Goal: Task Accomplishment & Management: Use online tool/utility

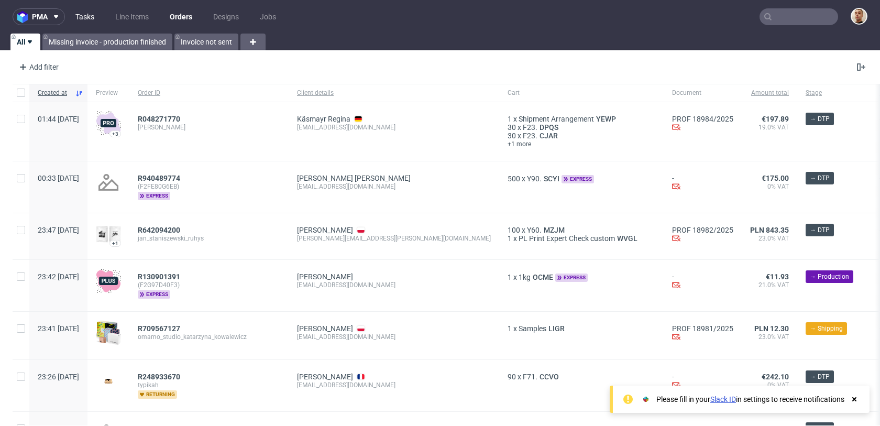
click at [76, 17] on link "Tasks" at bounding box center [84, 16] width 31 height 17
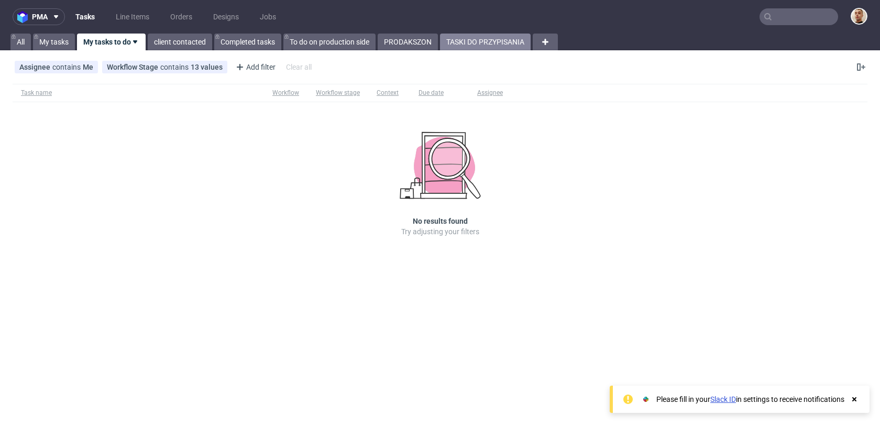
click at [454, 46] on link "TASKI DO PRZYPISANIA" at bounding box center [485, 42] width 91 height 17
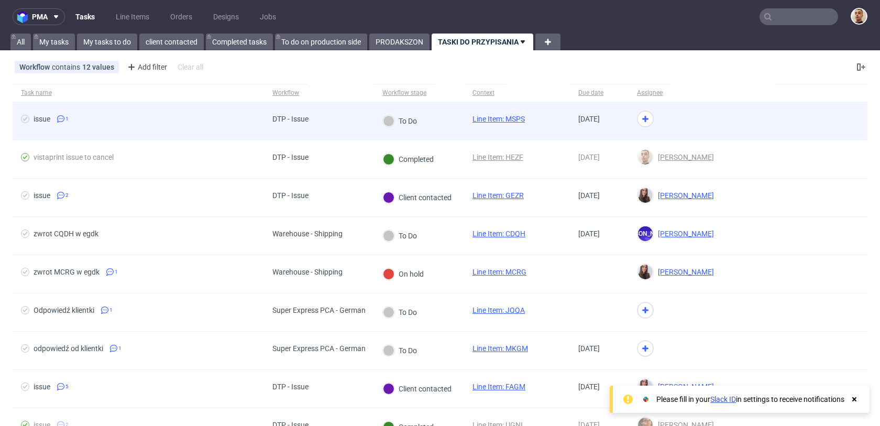
click at [330, 120] on div "DTP - Issue" at bounding box center [319, 121] width 110 height 38
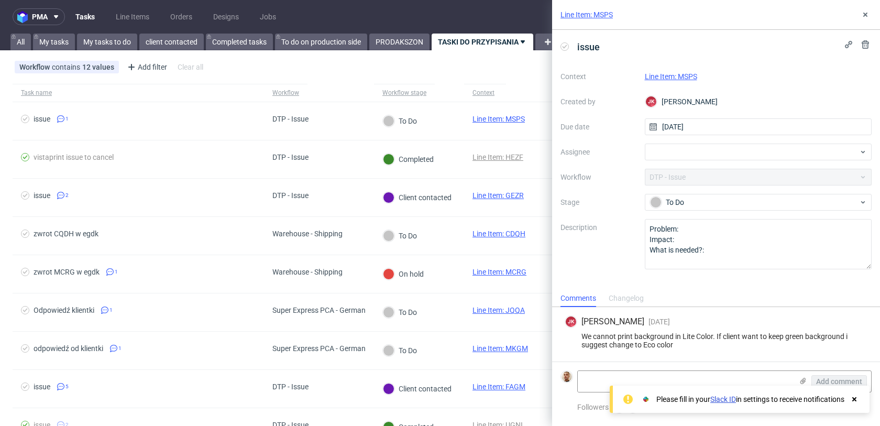
click at [693, 76] on link "Line Item: MSPS" at bounding box center [671, 76] width 52 height 8
click at [679, 154] on div at bounding box center [758, 151] width 227 height 17
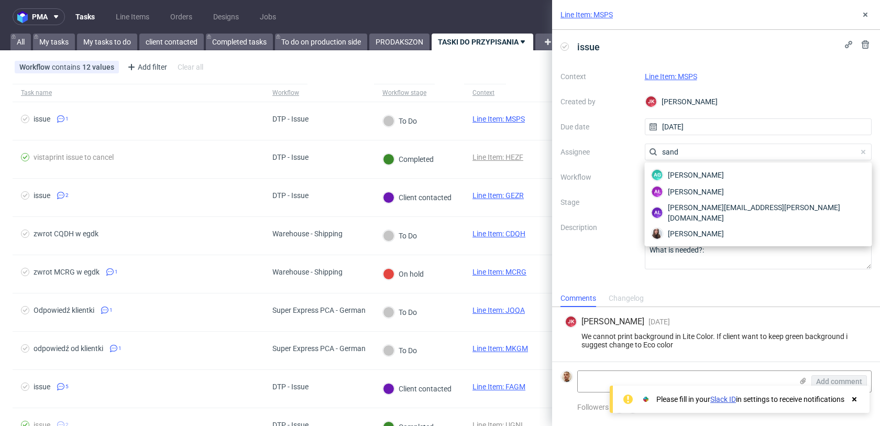
type input "sandr"
click at [673, 228] on span "Sandra Beśka" at bounding box center [696, 233] width 56 height 10
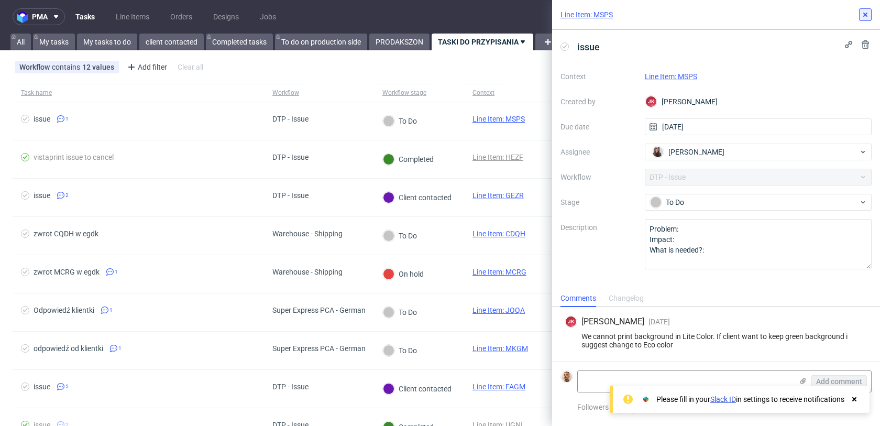
click at [863, 13] on use at bounding box center [865, 15] width 4 height 4
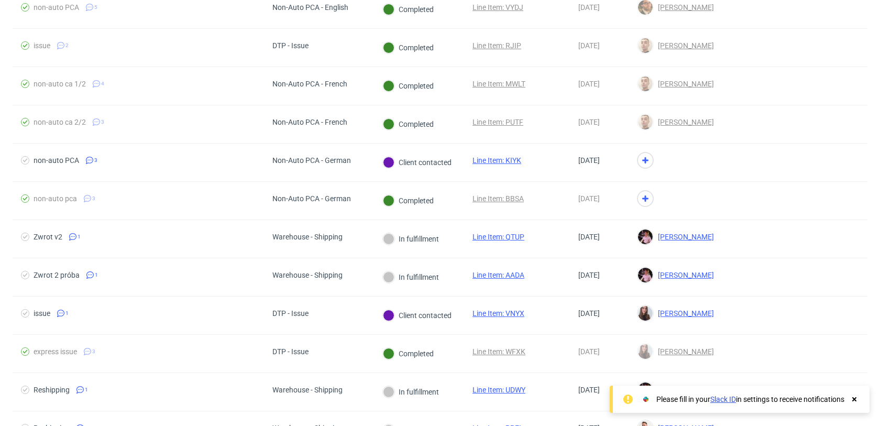
scroll to position [495, 0]
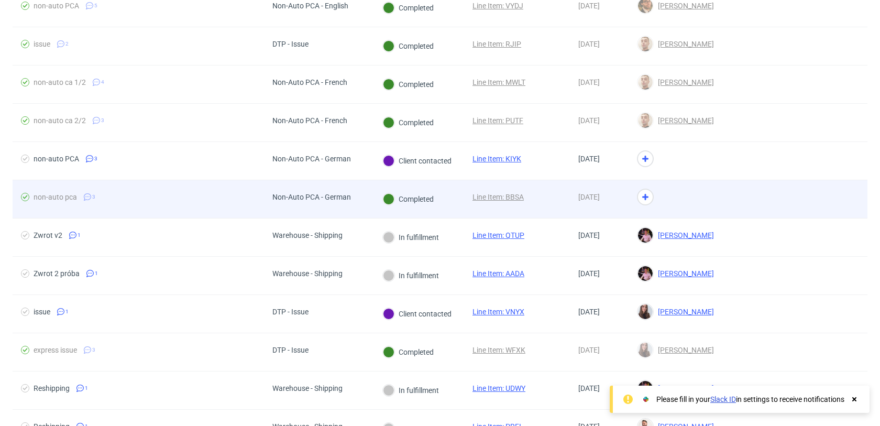
click at [362, 202] on div "Non-Auto PCA - German" at bounding box center [319, 199] width 110 height 38
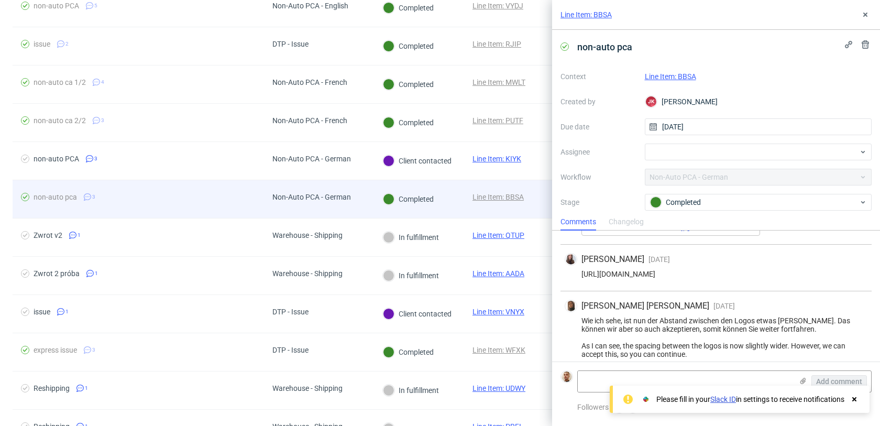
scroll to position [87, 0]
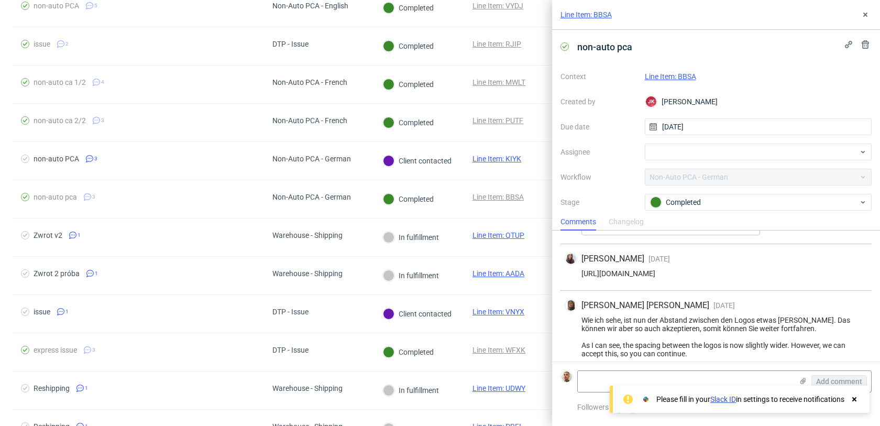
click at [863, 21] on div "Line Item: BBSA" at bounding box center [716, 15] width 328 height 30
click at [866, 12] on icon at bounding box center [865, 14] width 8 height 8
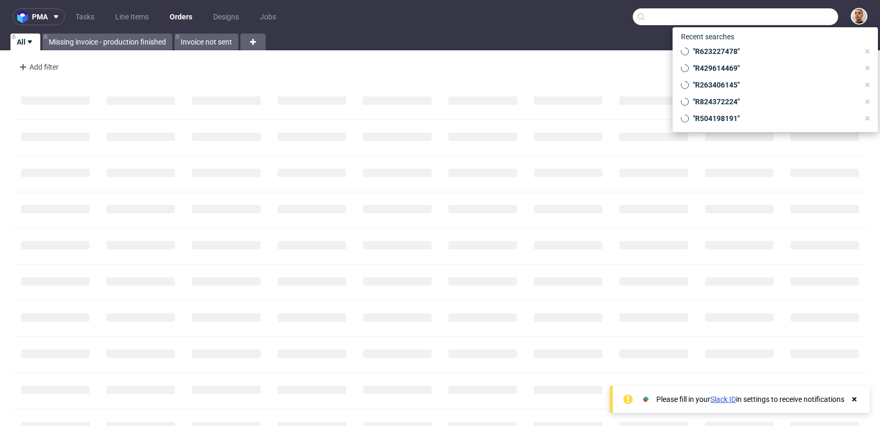
click at [813, 17] on input "text" at bounding box center [735, 16] width 205 height 17
paste input "R074851370"
type input "R074851370"
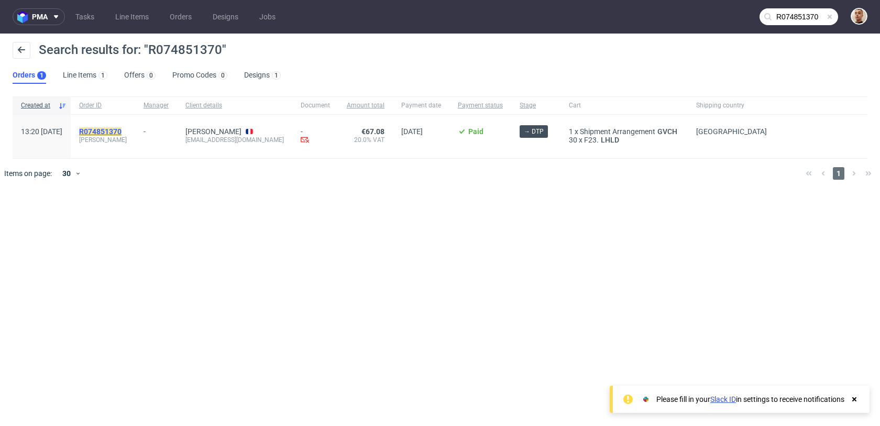
click at [121, 129] on mark "R074851370" at bounding box center [100, 131] width 42 height 8
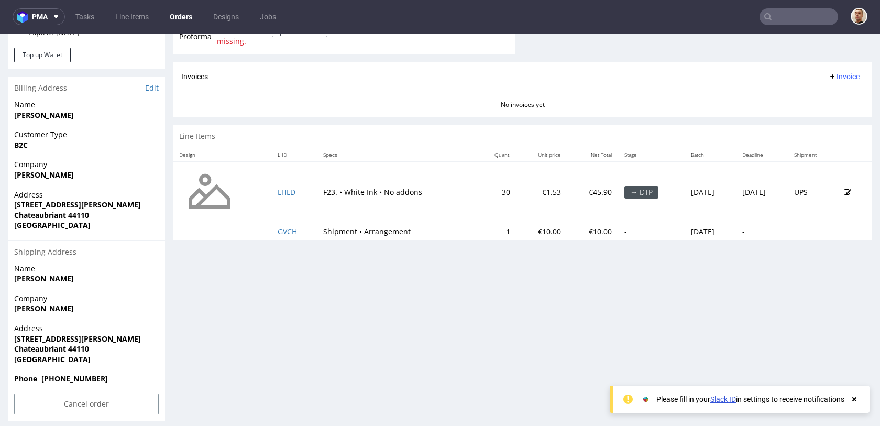
scroll to position [438, 0]
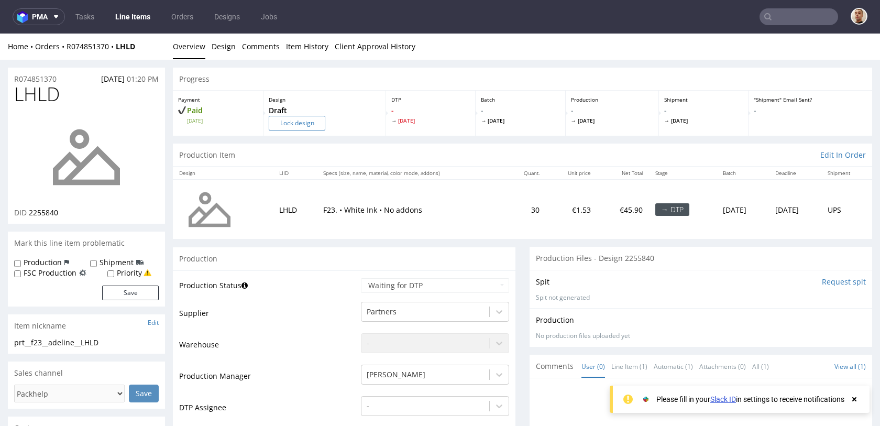
click at [318, 119] on input "Lock design" at bounding box center [297, 123] width 57 height 15
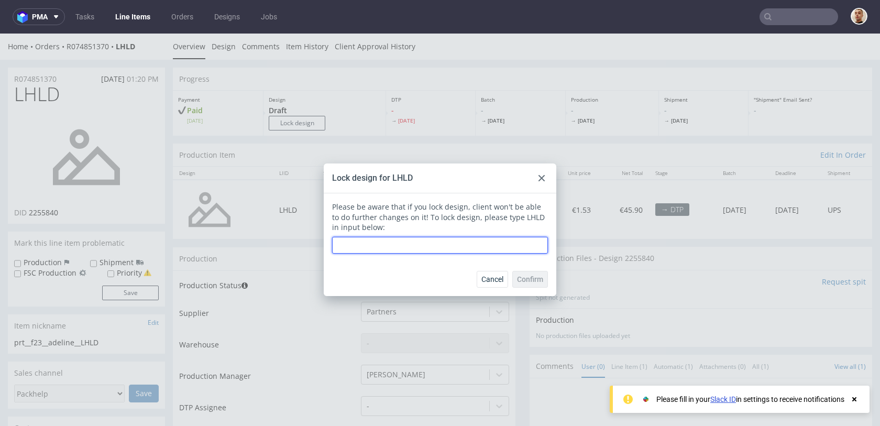
click at [387, 243] on input "text" at bounding box center [440, 245] width 216 height 17
type input "LHLD"
